Goal: Communication & Community: Answer question/provide support

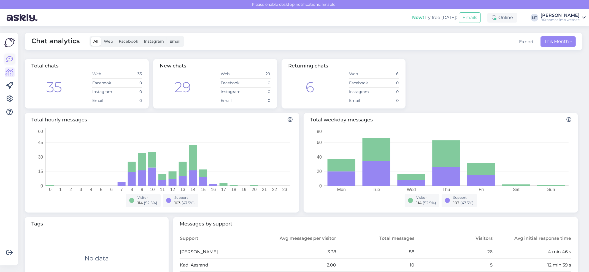
click at [7, 60] on icon at bounding box center [9, 59] width 7 height 7
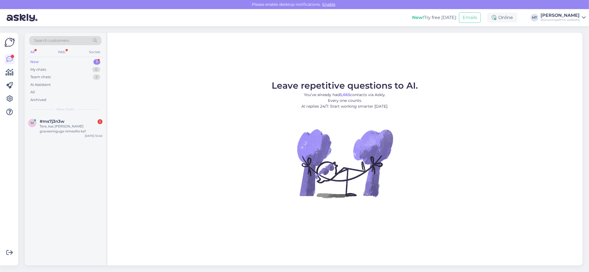
click at [32, 59] on div "New 1" at bounding box center [65, 62] width 72 height 8
click at [56, 124] on div "Tere, kas [PERSON_NAME] graveeringuga nimesilte ka?" at bounding box center [71, 129] width 63 height 10
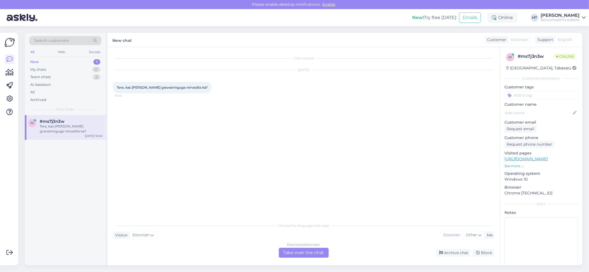
click at [293, 254] on div "Estonian to Estonian Take over the chat" at bounding box center [304, 253] width 50 height 10
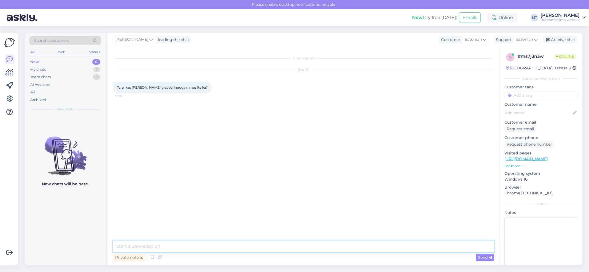
click at [168, 244] on textarea at bounding box center [303, 247] width 381 height 12
drag, startPoint x: 206, startPoint y: 248, endPoint x: 167, endPoint y: 250, distance: 38.7
click at [167, 250] on textarea "Tere. Palun saatke meil sooviga edasi" at bounding box center [303, 247] width 381 height 12
paste textarea "Teenused ja hooldus: [PHONE_NUMBER] [EMAIL_ADDRESS][PERSON_NAME][DOMAIN_NAME]"
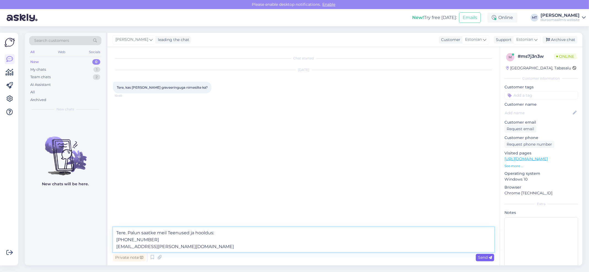
type textarea "Tere. Palun saatke meil Teenused ja hooldus: [PHONE_NUMBER] [EMAIL_ADDRESS][PER…"
click at [485, 258] on span "Send" at bounding box center [485, 257] width 14 height 5
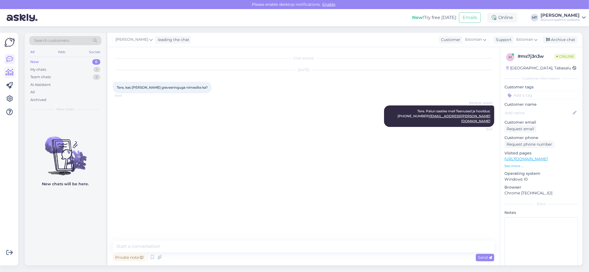
click at [7, 72] on icon at bounding box center [10, 72] width 8 height 7
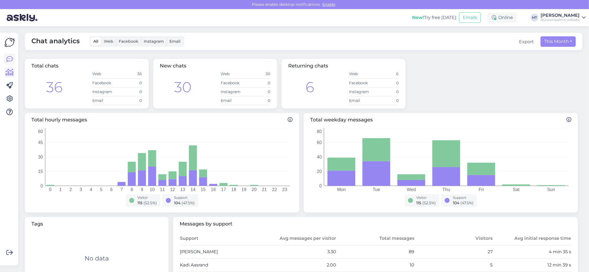
click at [8, 62] on icon at bounding box center [9, 59] width 7 height 7
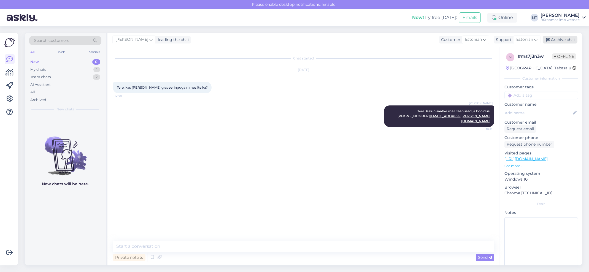
click at [564, 39] on div "Archive chat" at bounding box center [560, 39] width 35 height 7
